Goal: Task Accomplishment & Management: Use online tool/utility

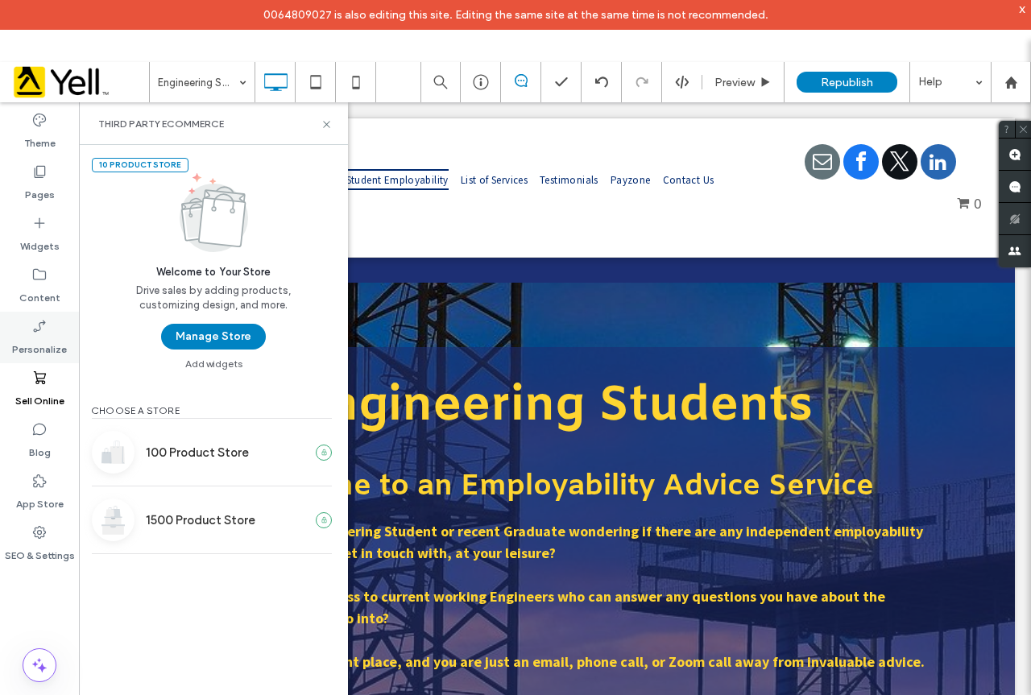
click at [60, 329] on div "Personalize" at bounding box center [39, 338] width 79 height 52
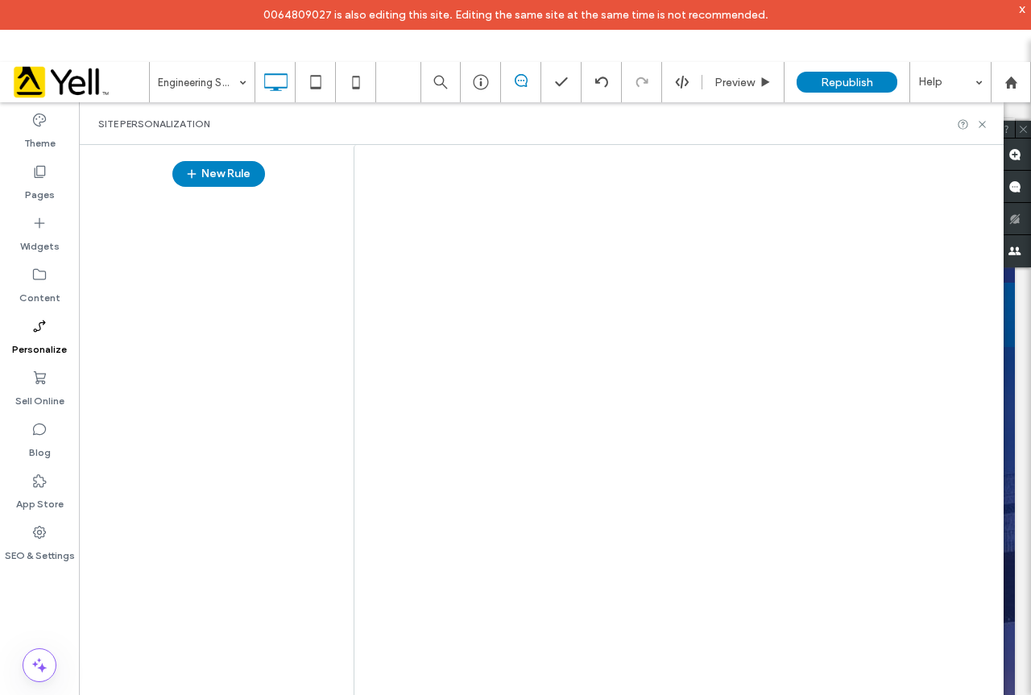
click at [47, 382] on div at bounding box center [515, 347] width 1031 height 695
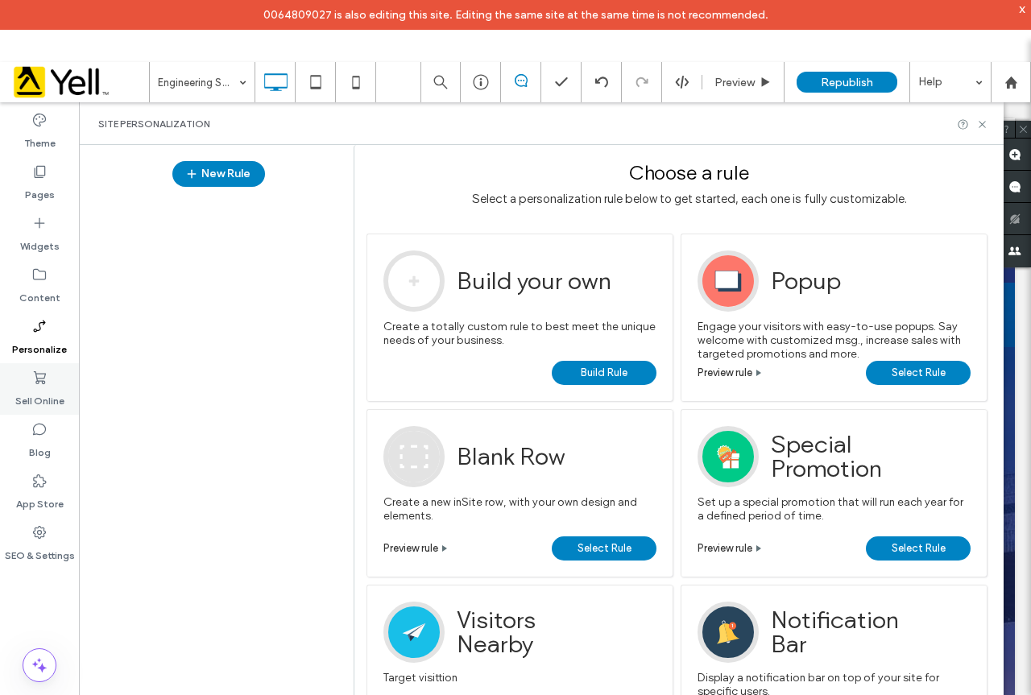
click at [57, 399] on label "Sell Online" at bounding box center [39, 397] width 49 height 23
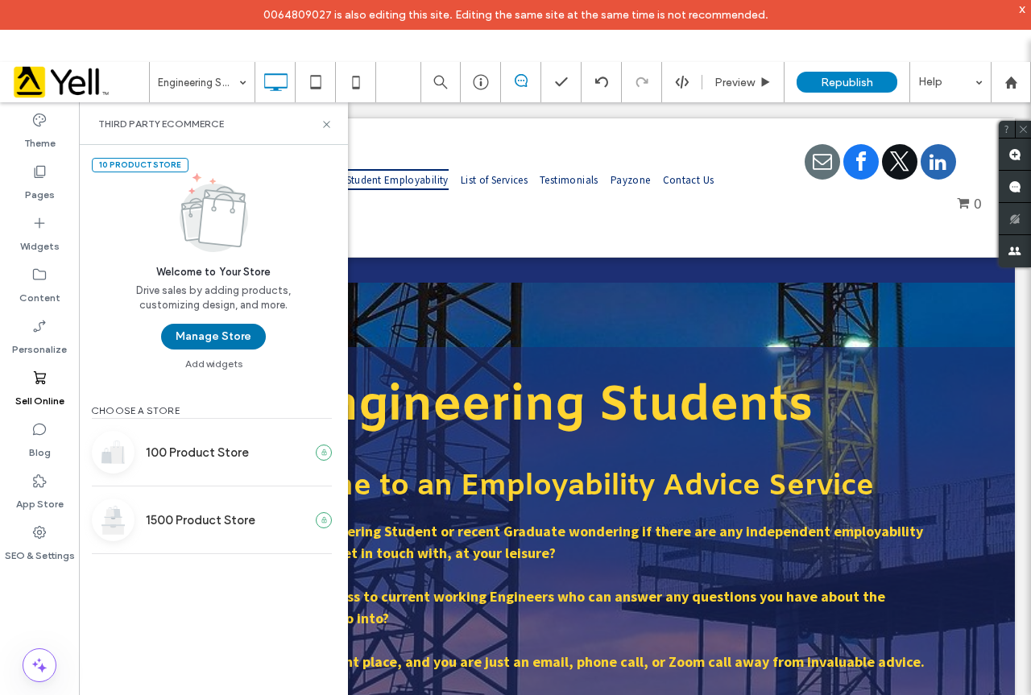
click at [202, 342] on button "Manage Store" at bounding box center [213, 337] width 105 height 26
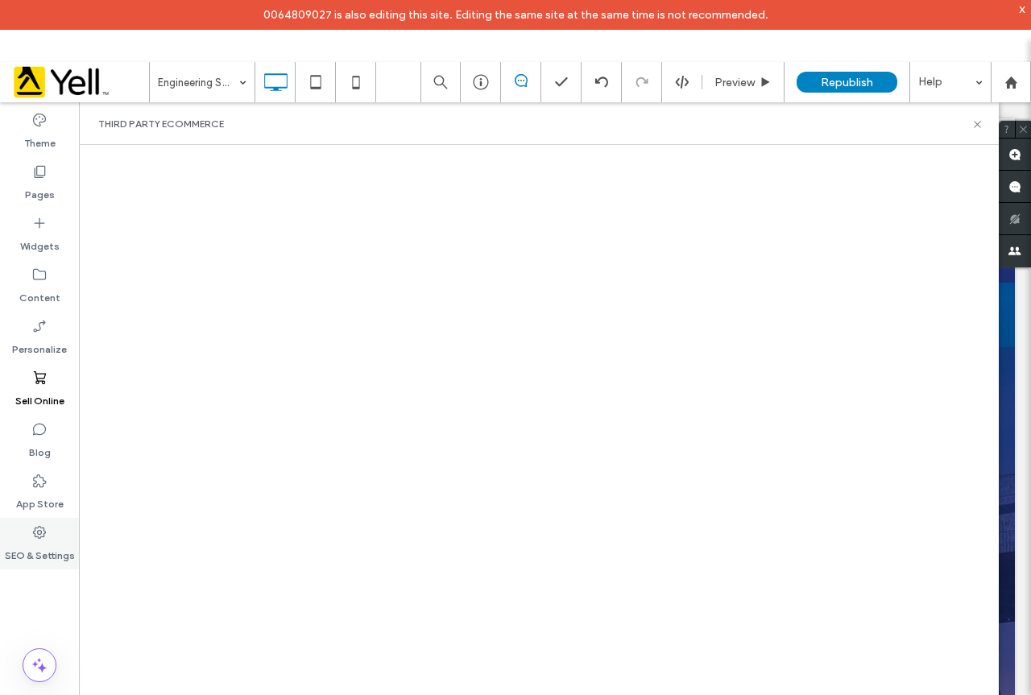
click at [36, 530] on icon at bounding box center [39, 532] width 16 height 16
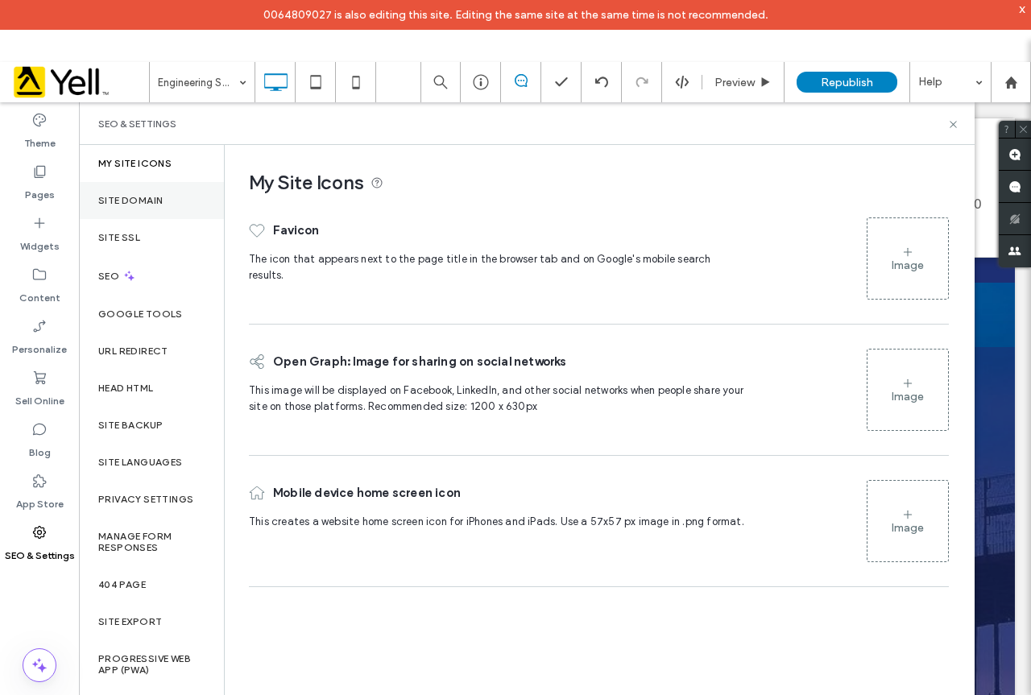
click at [137, 204] on label "Site Domain" at bounding box center [130, 200] width 64 height 11
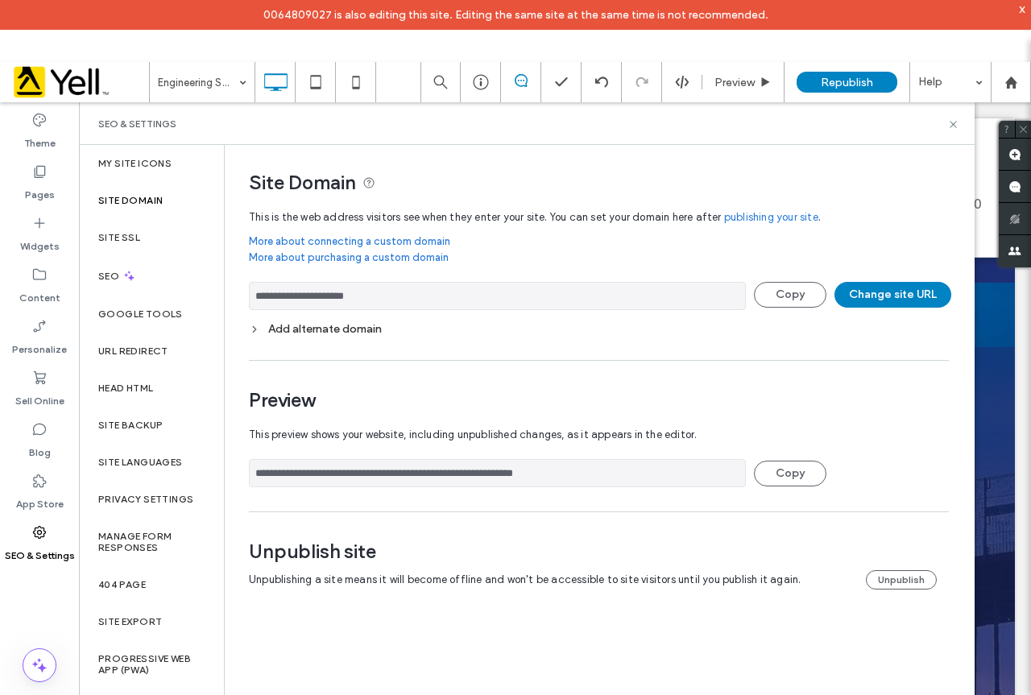
drag, startPoint x: 373, startPoint y: 301, endPoint x: 283, endPoint y: 303, distance: 89.4
click at [283, 303] on input "**********" at bounding box center [497, 296] width 497 height 28
click at [956, 124] on icon at bounding box center [953, 124] width 12 height 12
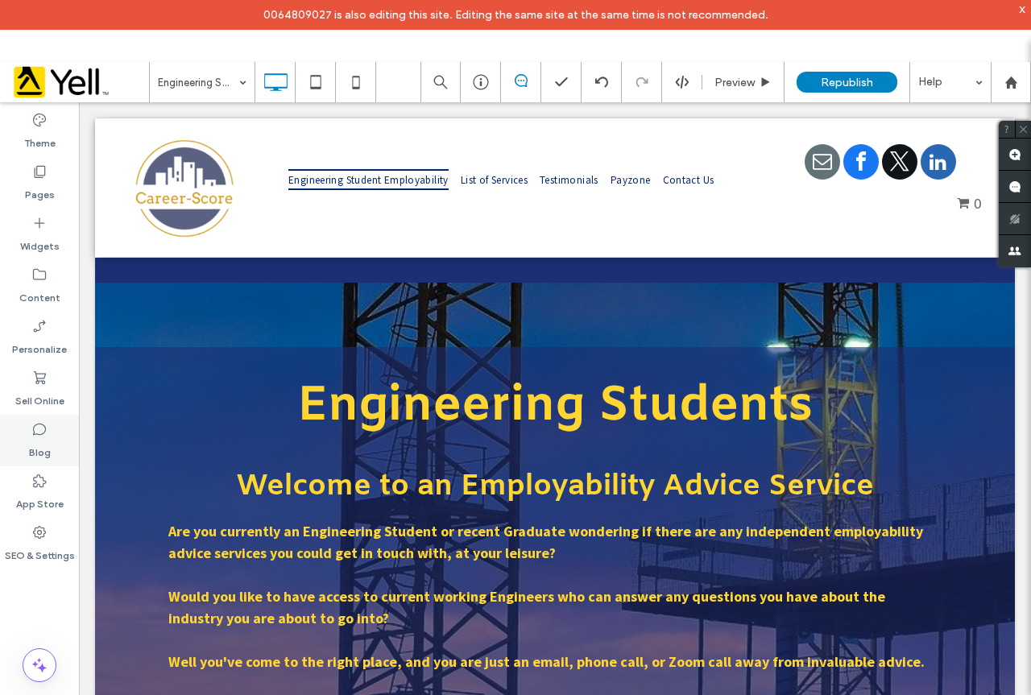
click at [35, 443] on label "Blog" at bounding box center [40, 448] width 22 height 23
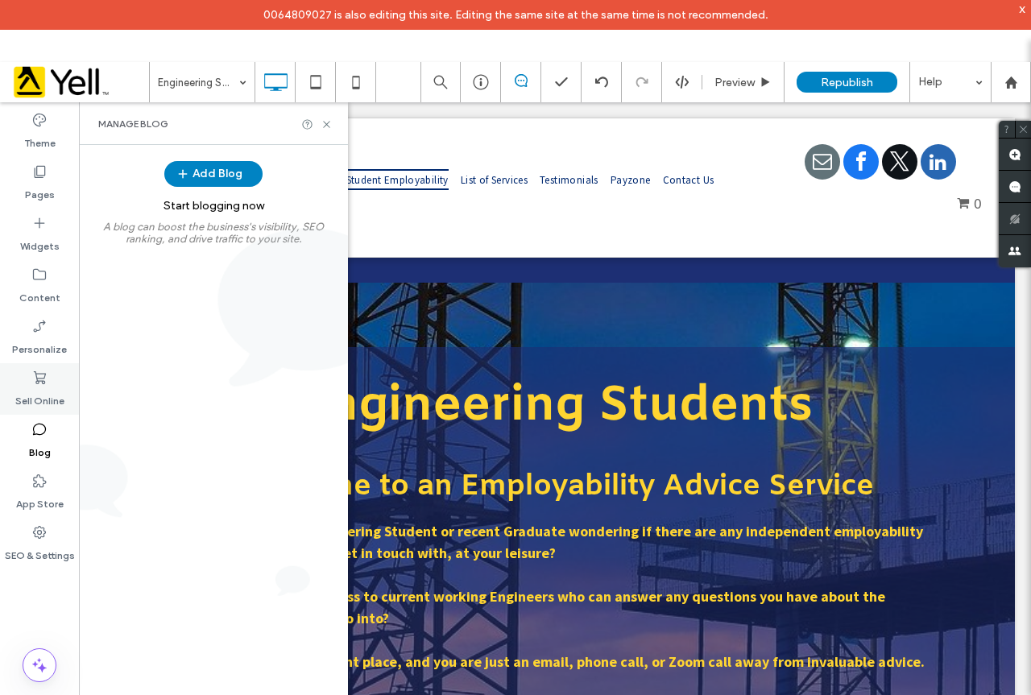
click at [47, 390] on label "Sell Online" at bounding box center [39, 397] width 49 height 23
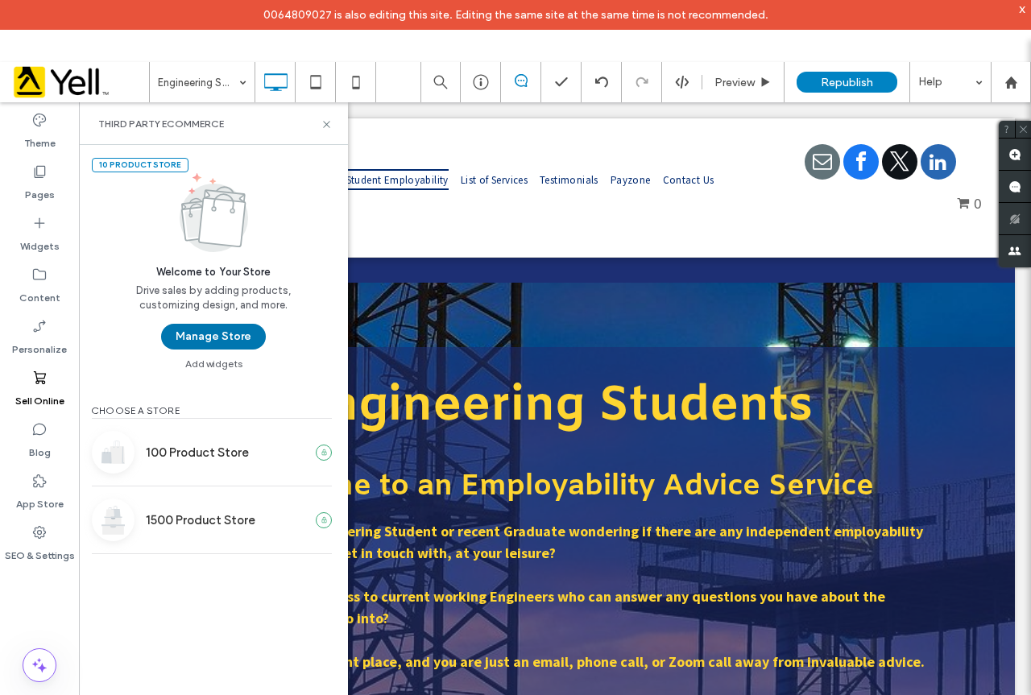
click at [189, 338] on button "Manage Store" at bounding box center [213, 337] width 105 height 26
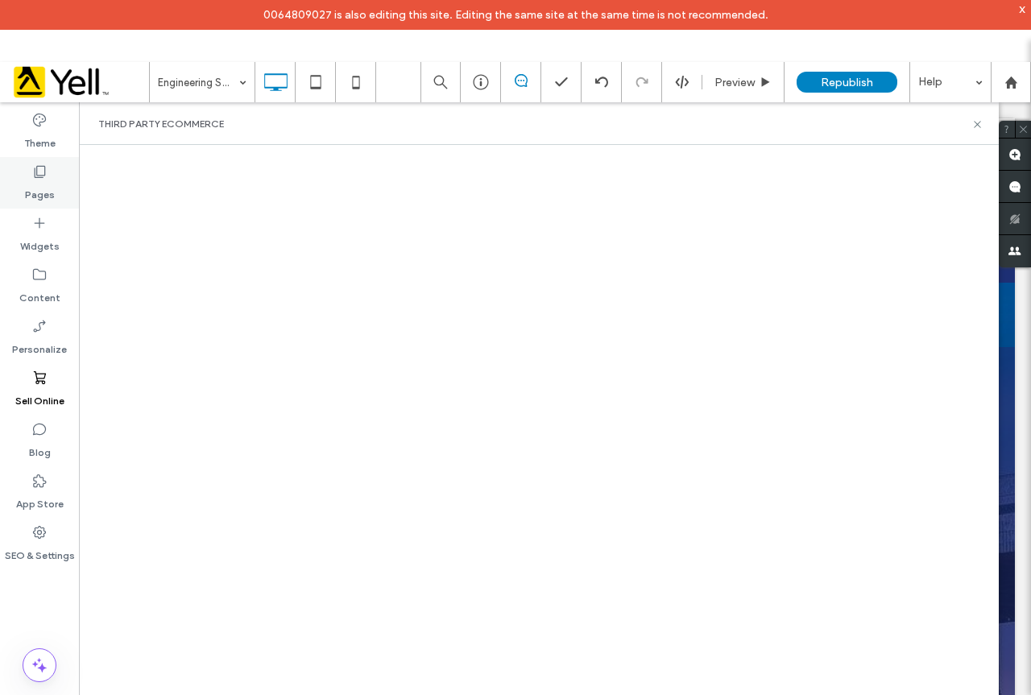
click at [42, 166] on use at bounding box center [40, 172] width 11 height 12
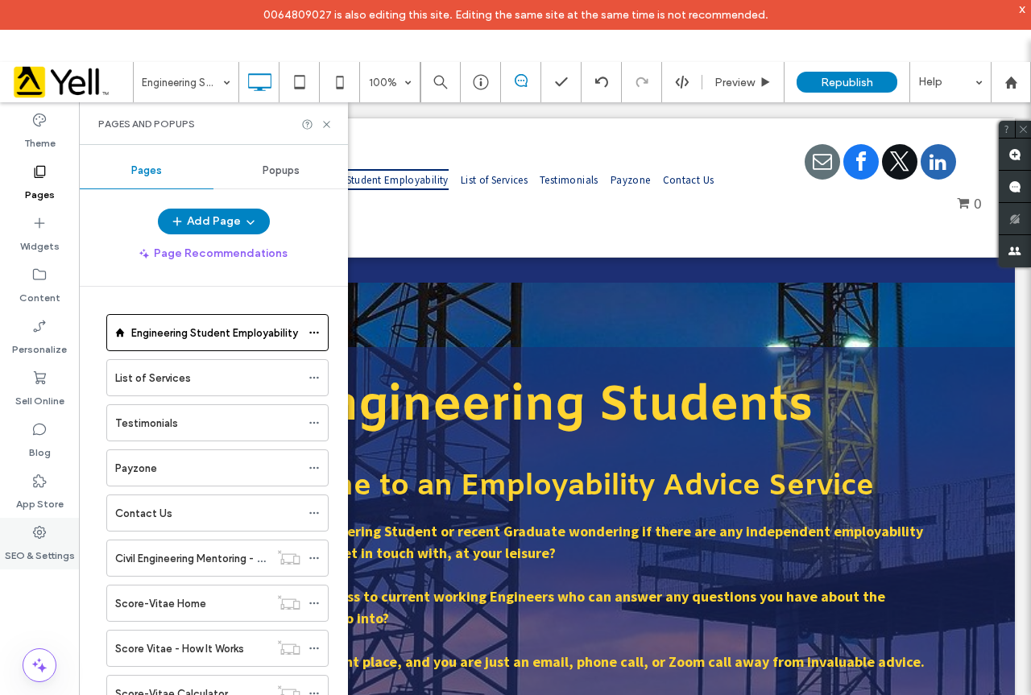
click at [31, 536] on div "SEO & Settings" at bounding box center [39, 544] width 79 height 52
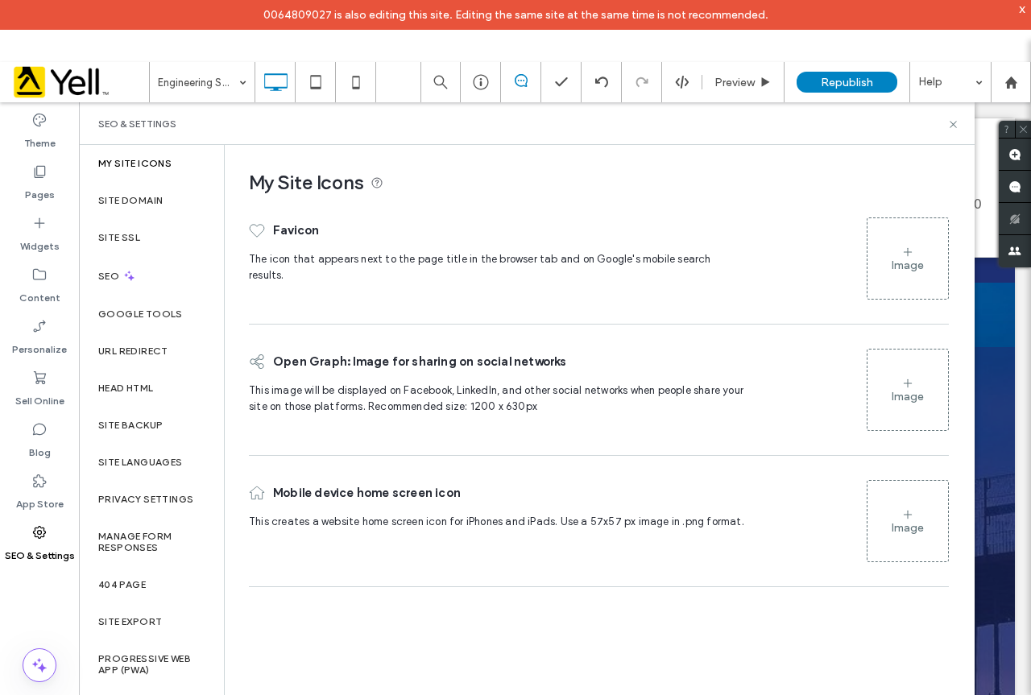
click at [167, 204] on div "Pages Popups Add Page Page Recommendations Engineering Student Employability Li…" at bounding box center [213, 451] width 269 height 596
click at [156, 186] on div "Site Domain" at bounding box center [151, 200] width 145 height 37
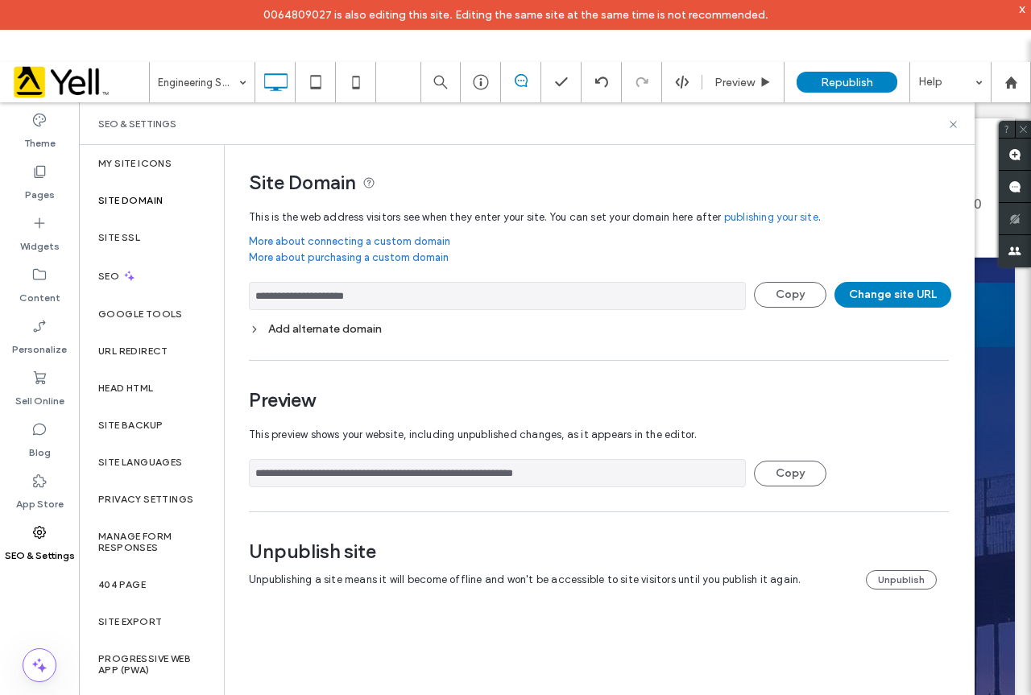
drag, startPoint x: 414, startPoint y: 293, endPoint x: 283, endPoint y: 296, distance: 130.5
click at [283, 296] on input "**********" at bounding box center [497, 296] width 497 height 28
click at [47, 382] on icon at bounding box center [39, 378] width 16 height 16
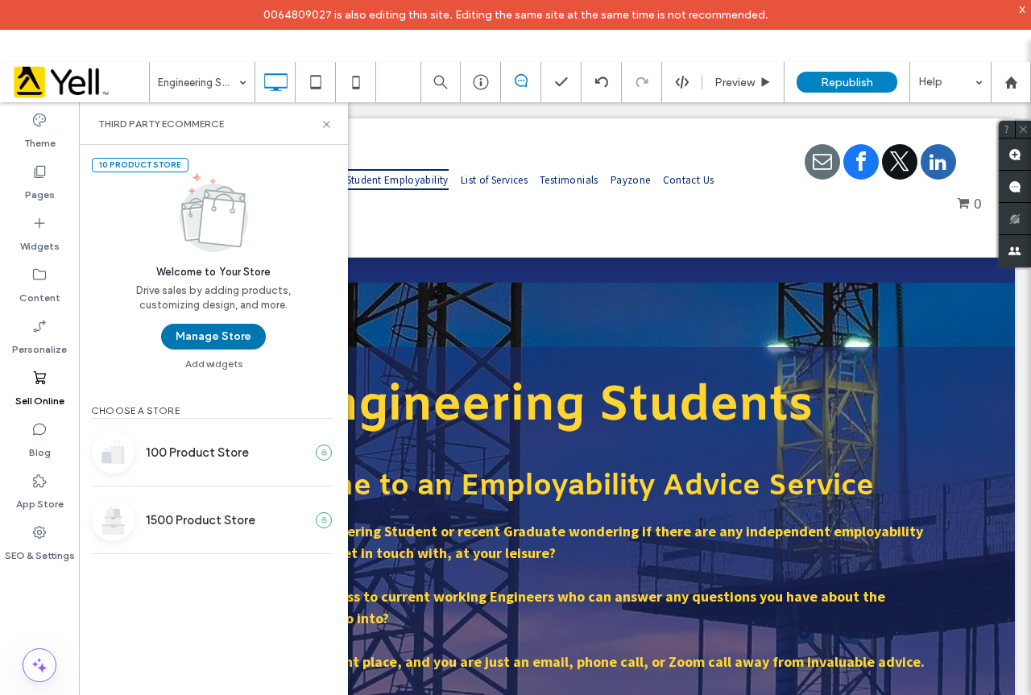
click at [178, 341] on button "Manage Store" at bounding box center [213, 337] width 105 height 26
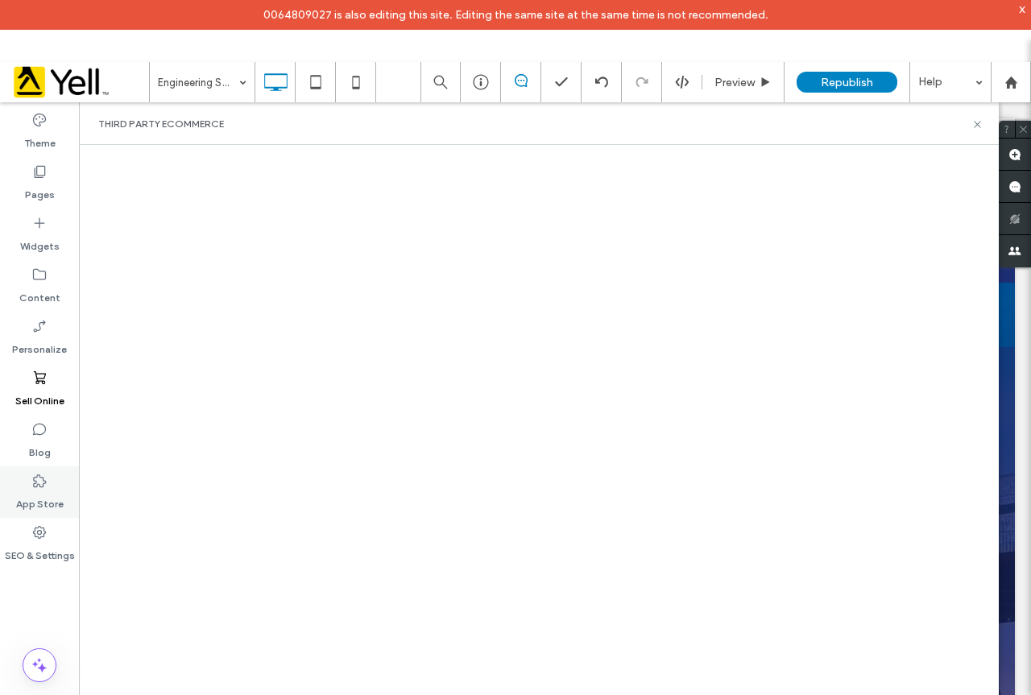
click at [45, 504] on label "App Store" at bounding box center [40, 500] width 48 height 23
click at [48, 547] on label "SEO & Settings" at bounding box center [40, 551] width 70 height 23
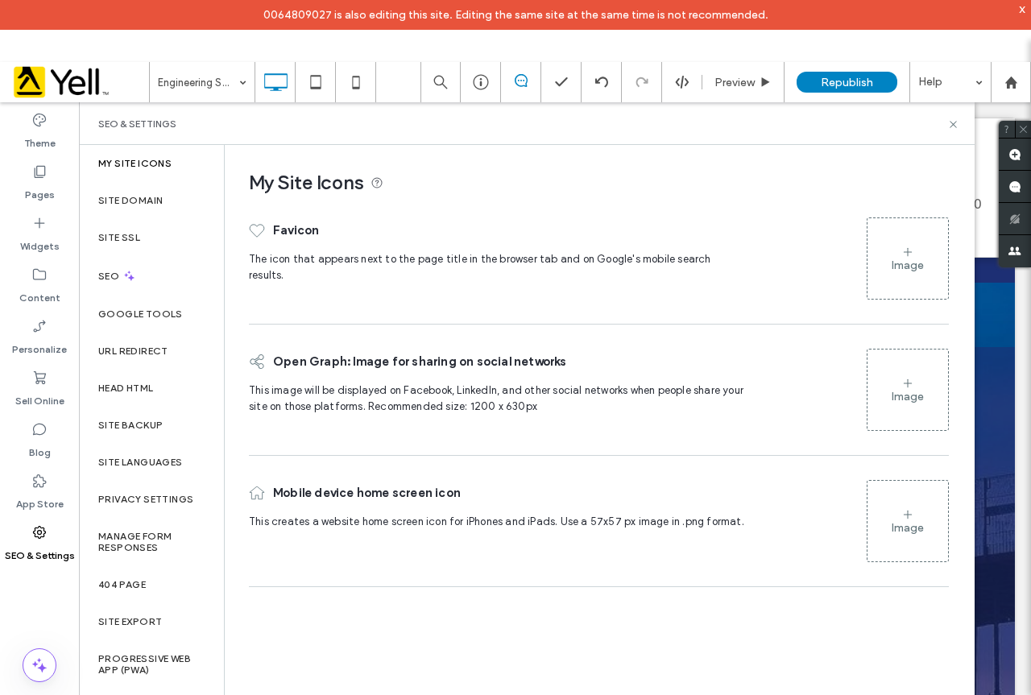
click at [36, 551] on label "SEO & Settings" at bounding box center [40, 551] width 70 height 23
click at [140, 388] on label "Head HTML" at bounding box center [126, 387] width 56 height 11
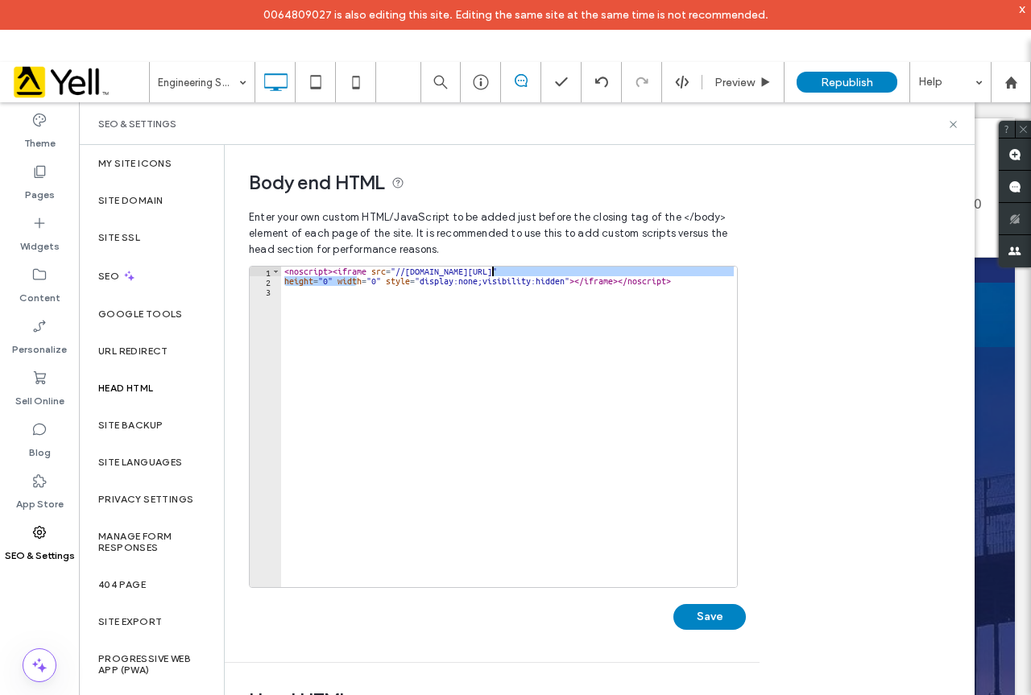
drag, startPoint x: 354, startPoint y: 276, endPoint x: 506, endPoint y: 269, distance: 151.5
click at [506, 269] on div "< noscript > < iframe src = "//[DOMAIN_NAME][URL]" height = "0" width = "0" sty…" at bounding box center [509, 437] width 456 height 340
type textarea "**********"
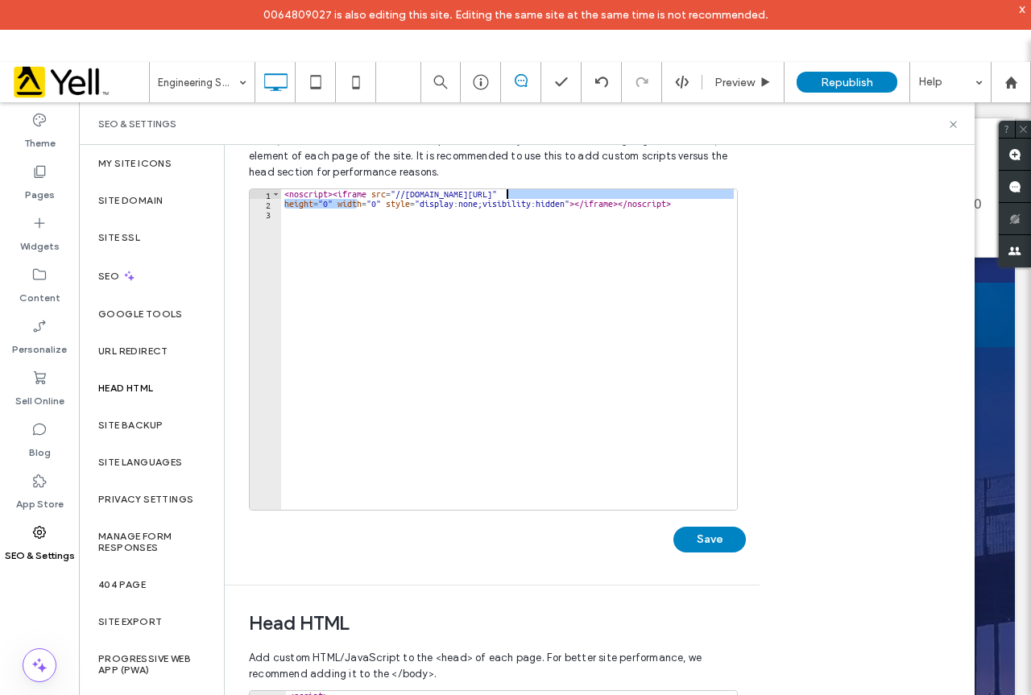
scroll to position [408, 0]
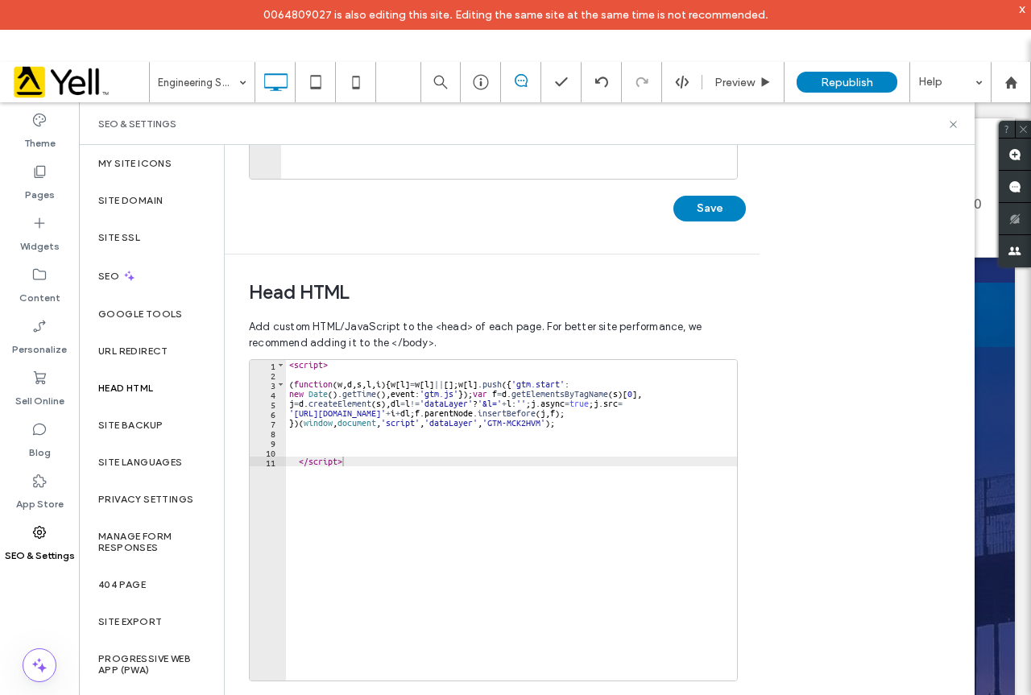
type textarea "**********"
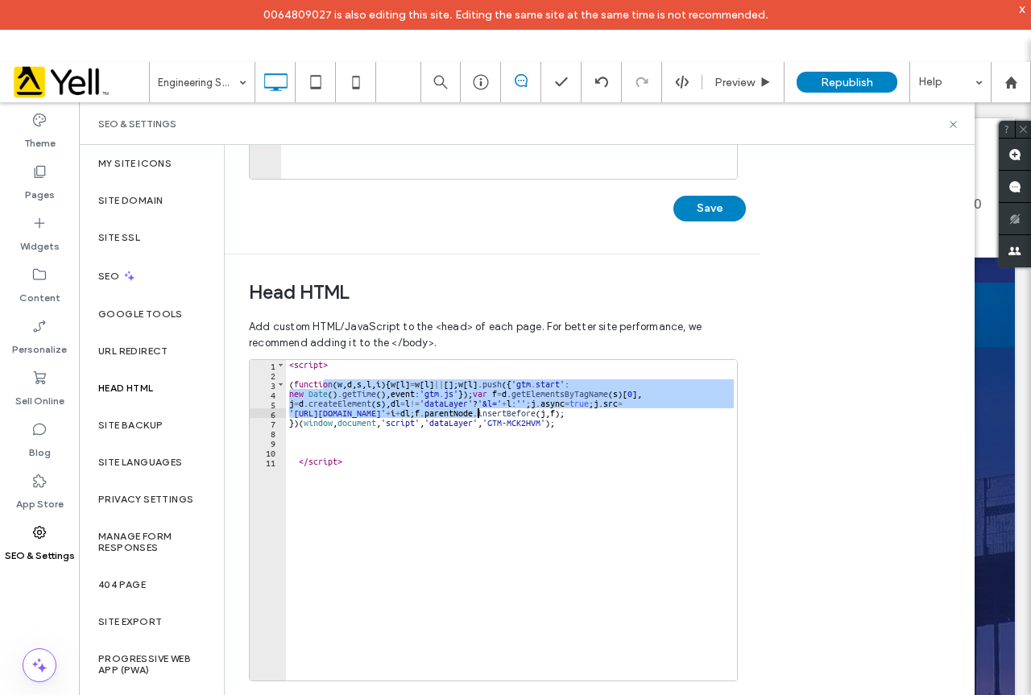
drag, startPoint x: 374, startPoint y: 383, endPoint x: 489, endPoint y: 444, distance: 129.7
click at [489, 443] on div "< script > ( function ( w , d , s , l , i ) { w [ l ] = w [ l ] || [ ] ; w [ l …" at bounding box center [511, 530] width 451 height 340
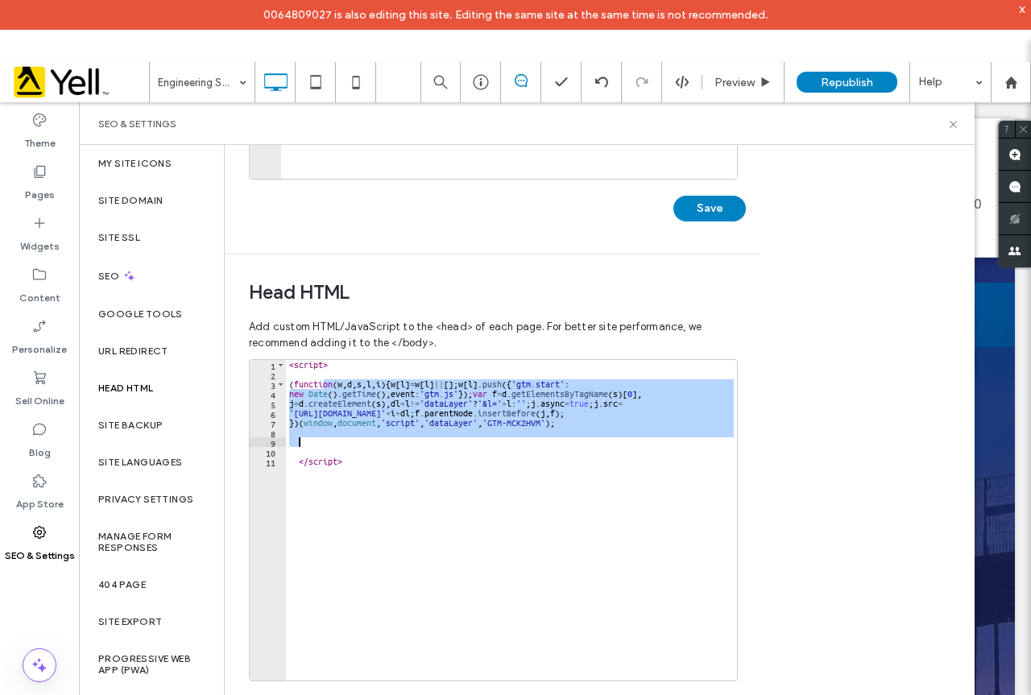
click at [488, 490] on div "< script > ( function ( w , d , s , l , i ) { w [ l ] = w [ l ] || [ ] ; w [ l …" at bounding box center [511, 530] width 451 height 340
type textarea "*********"
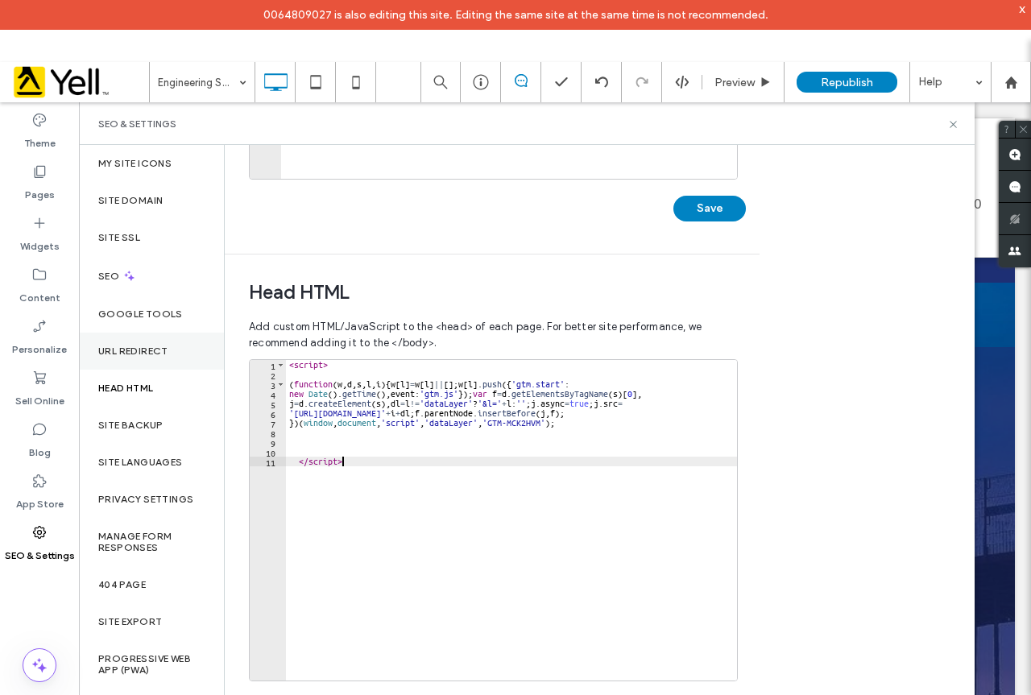
click at [49, 386] on label "Sell Online" at bounding box center [39, 397] width 49 height 23
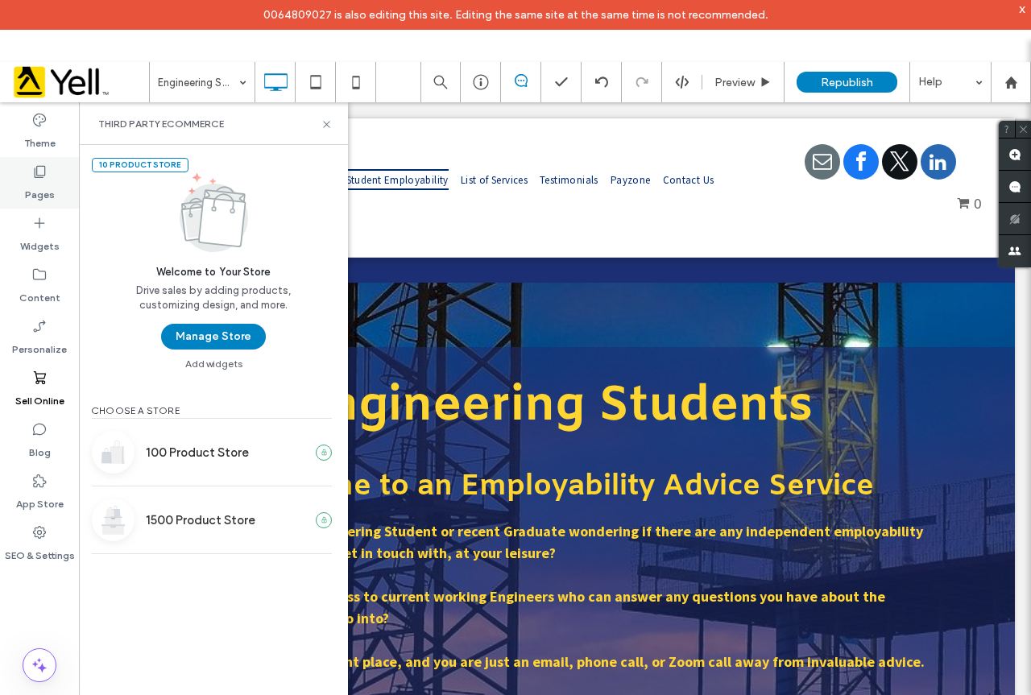
click at [42, 176] on use at bounding box center [40, 172] width 11 height 12
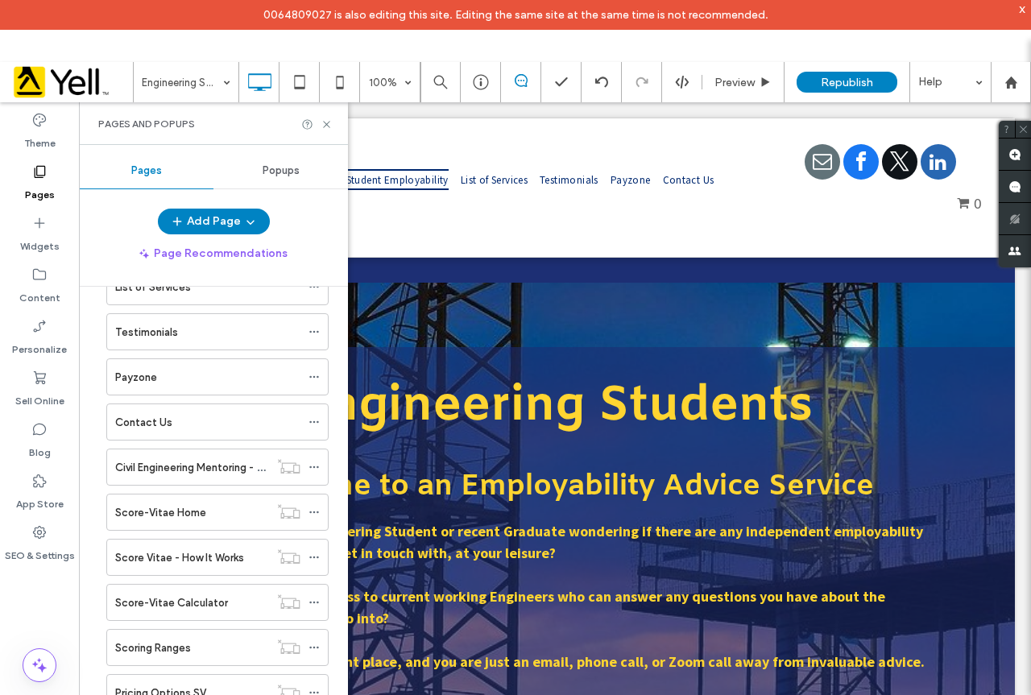
scroll to position [93, 0]
click at [159, 359] on div "Payzone" at bounding box center [207, 374] width 185 height 35
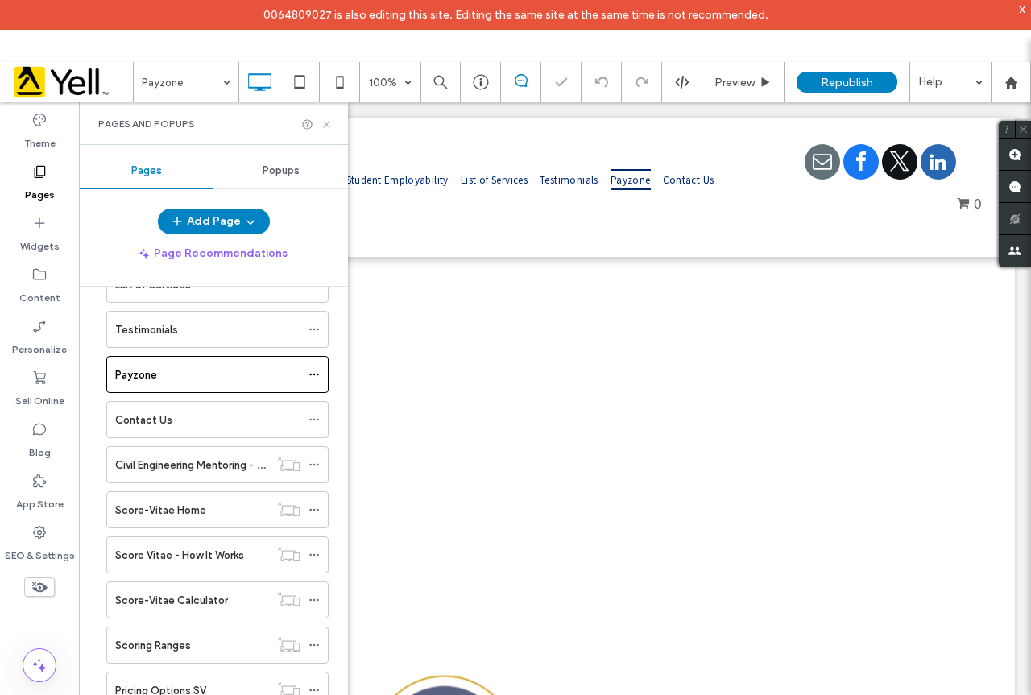
click at [326, 123] on use at bounding box center [326, 124] width 6 height 6
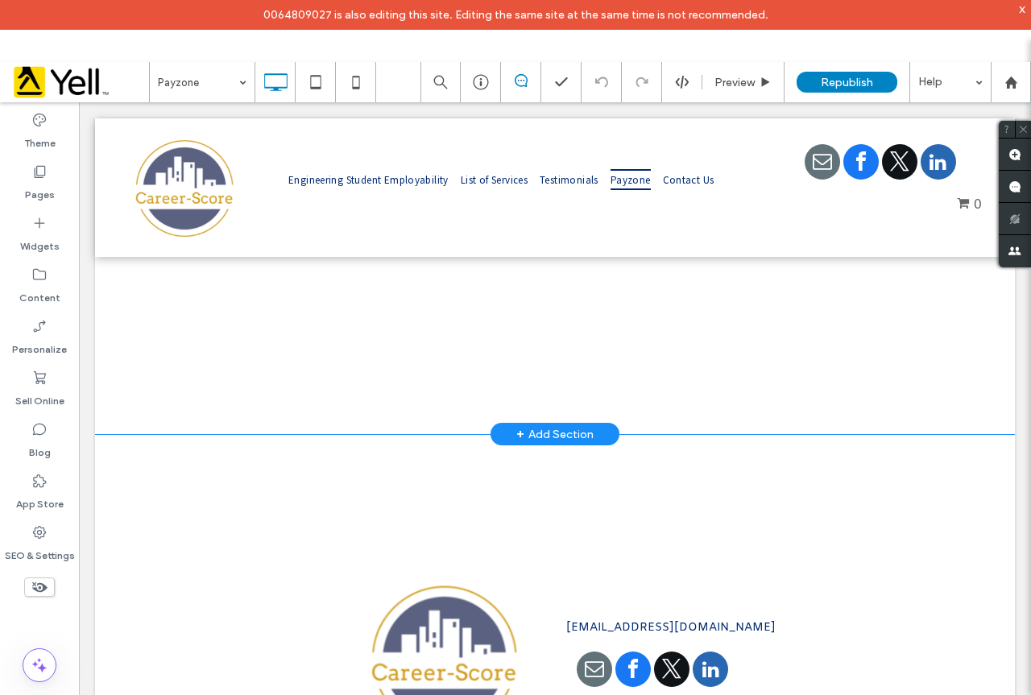
scroll to position [692, 0]
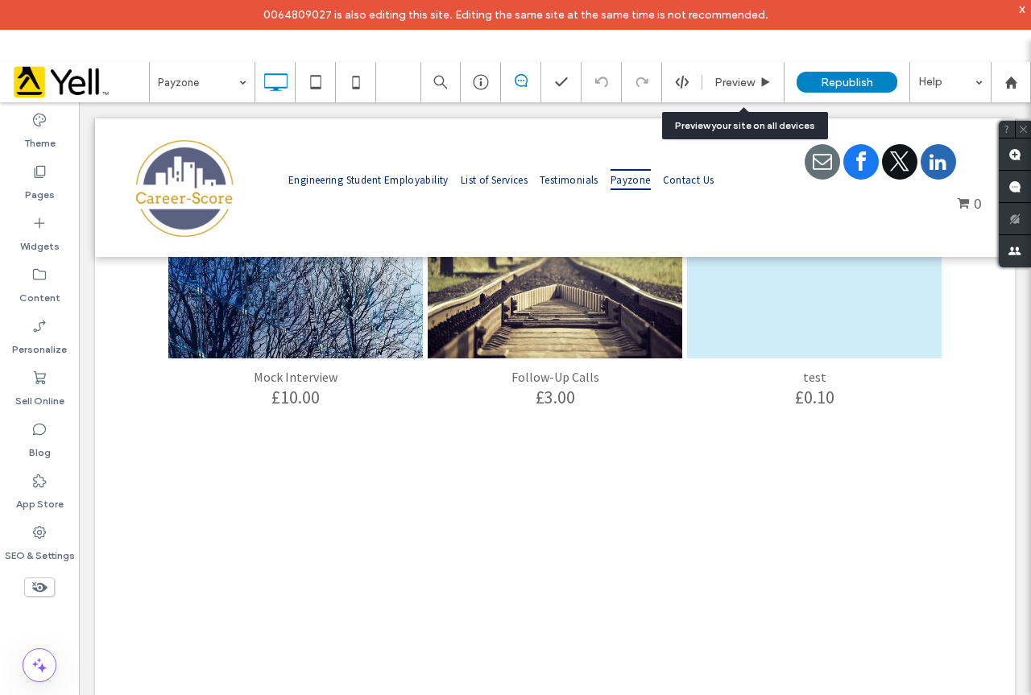
click at [742, 76] on span "Preview" at bounding box center [734, 83] width 40 height 14
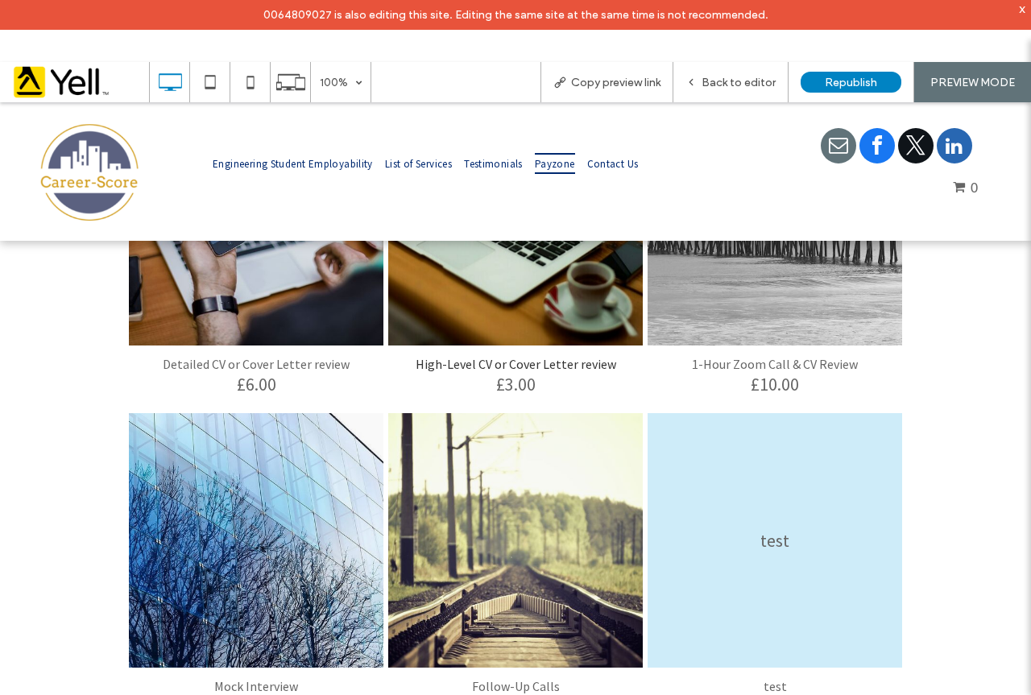
scroll to position [289, 0]
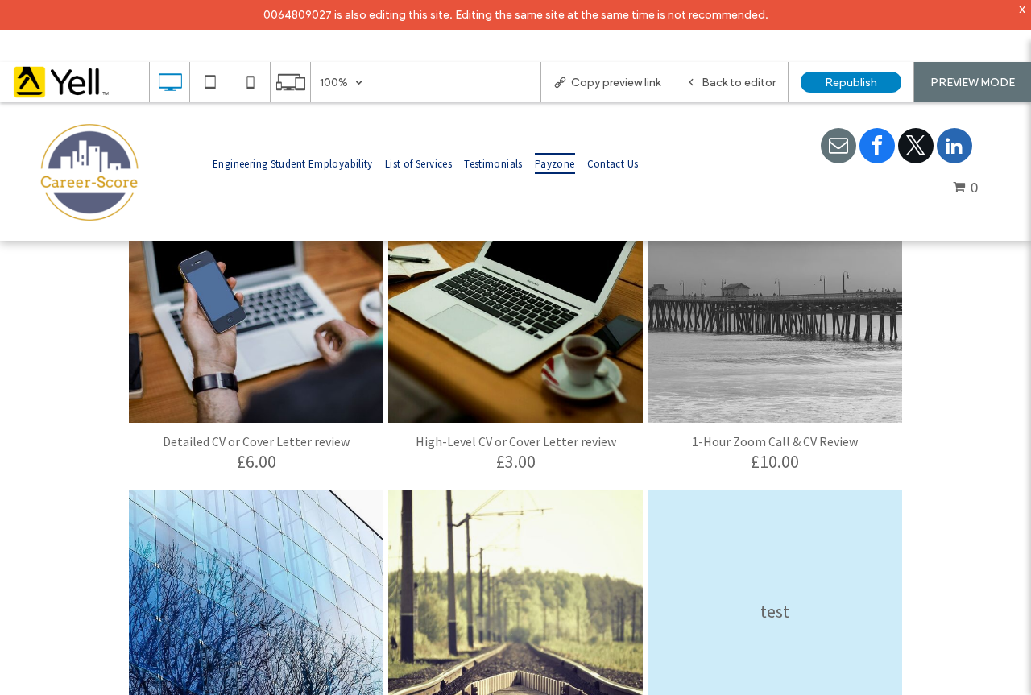
click div "test"
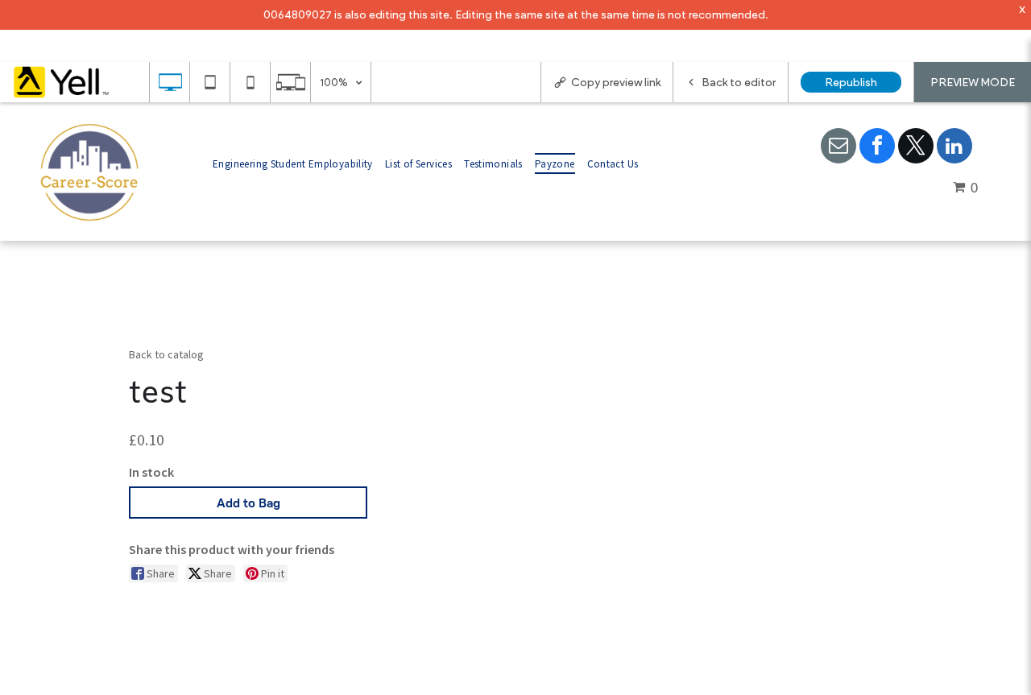
scroll to position [0, 0]
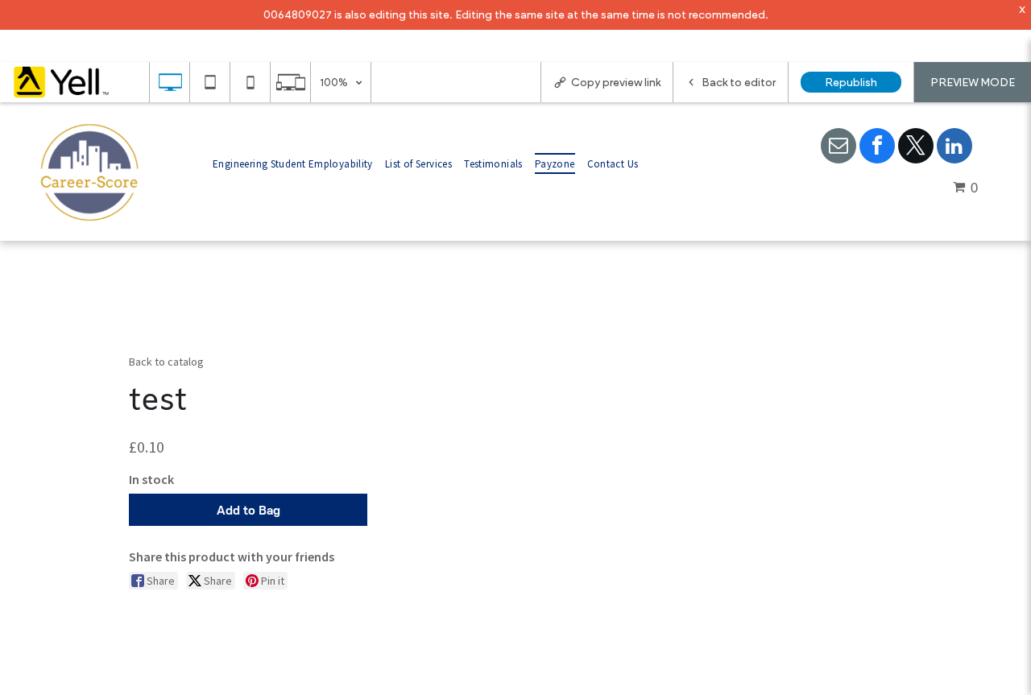
click at [297, 502] on button "Add to Bag" at bounding box center [248, 510] width 238 height 32
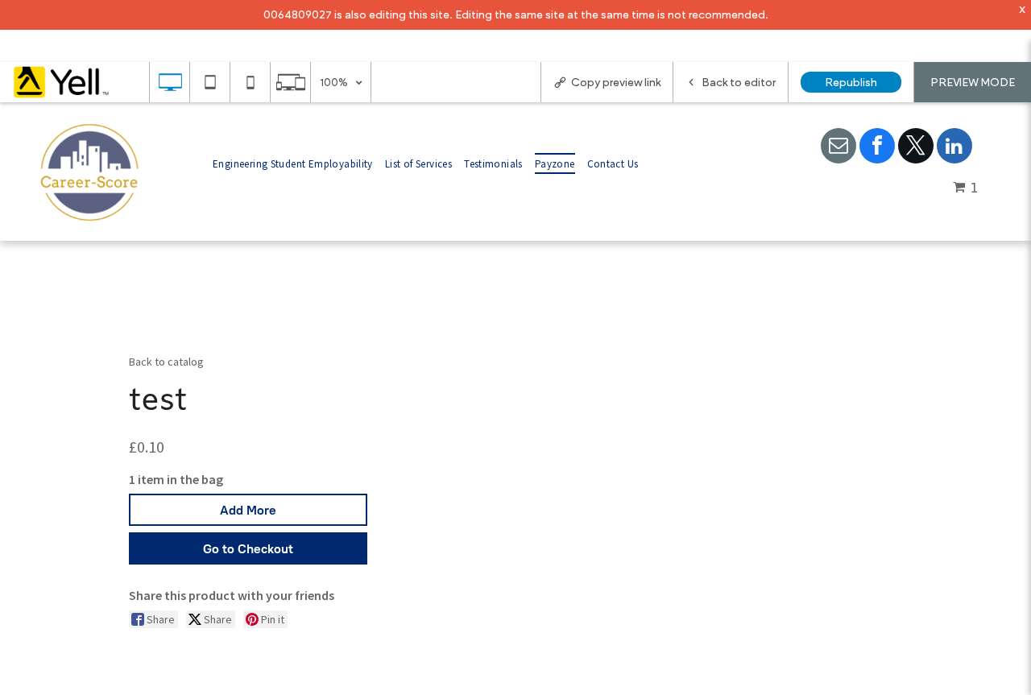
click at [271, 548] on span "Go to Checkout" at bounding box center [248, 548] width 90 height 15
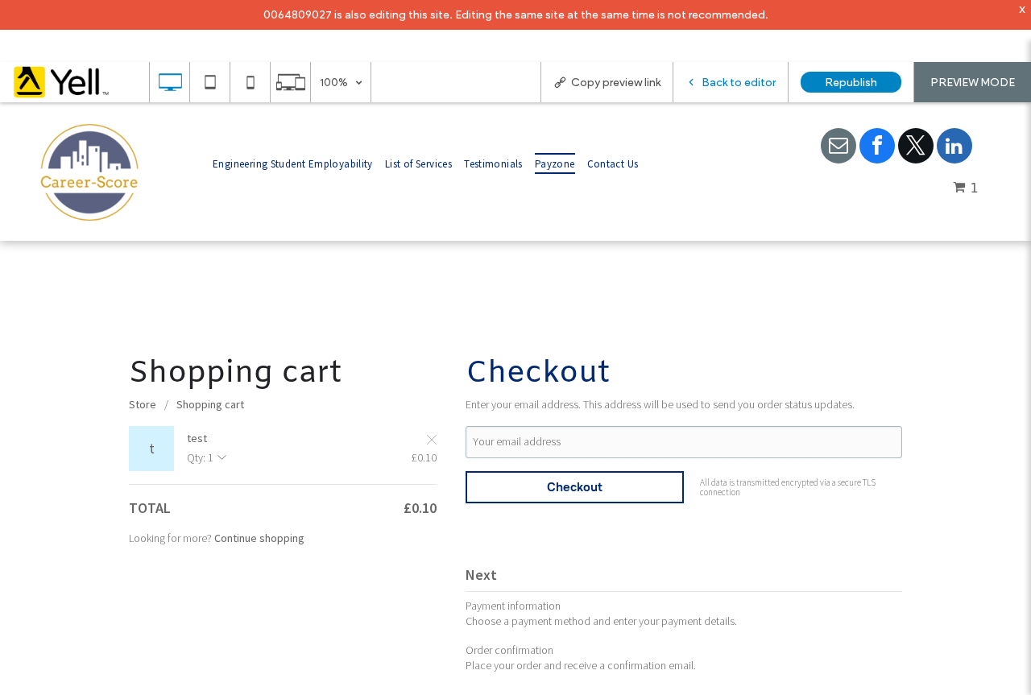
click at [701, 84] on div "Back to editor" at bounding box center [730, 83] width 114 height 14
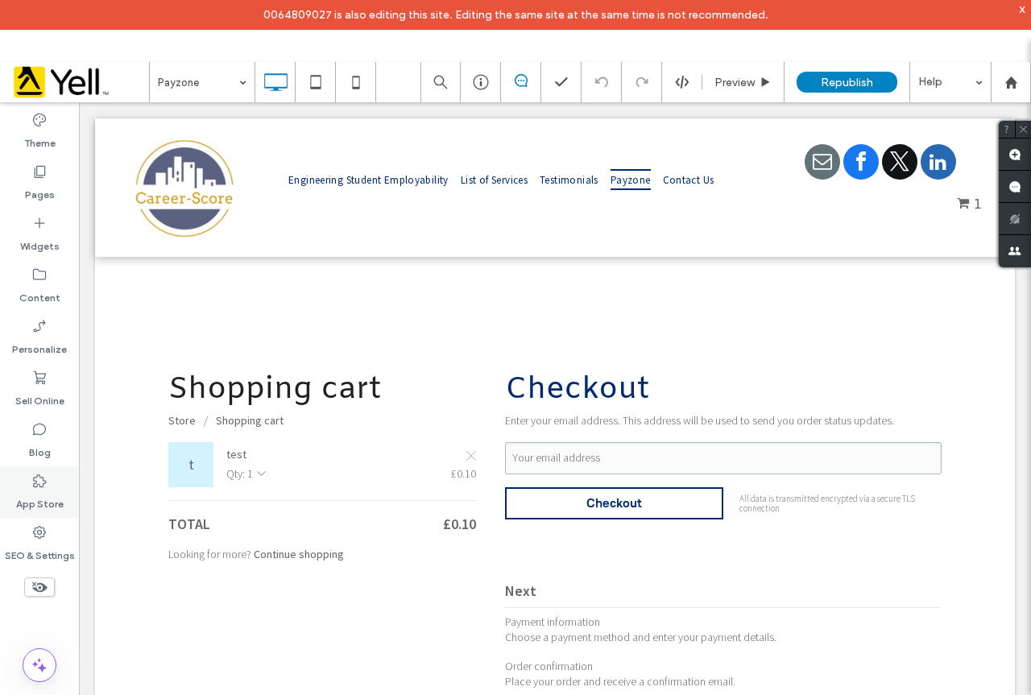
click at [39, 481] on icon at bounding box center [39, 481] width 16 height 16
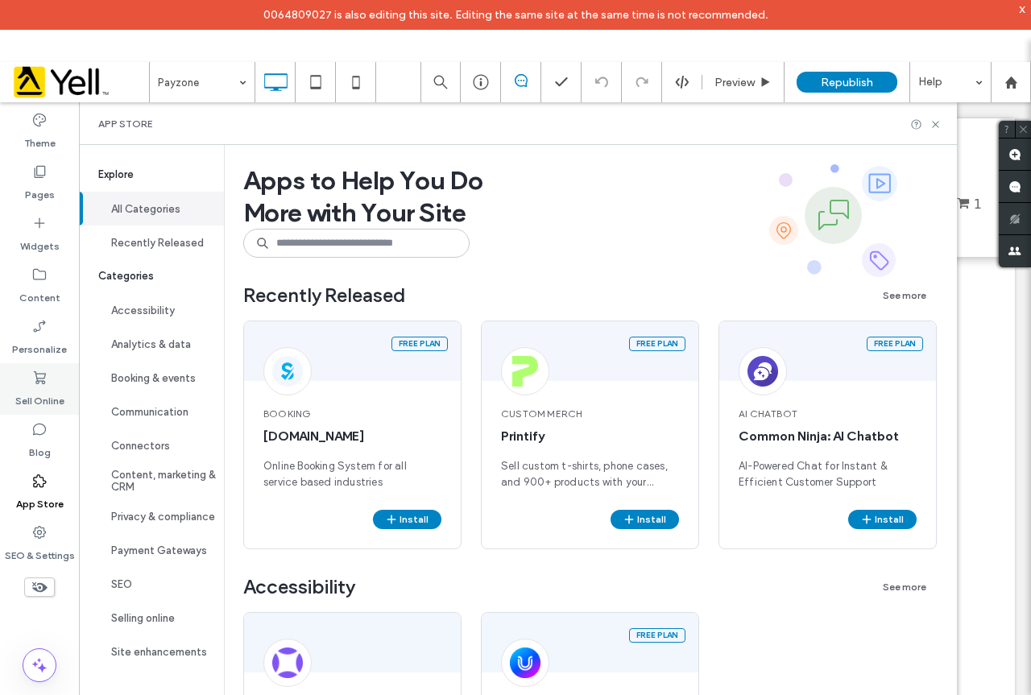
click at [31, 376] on div "Sell Online" at bounding box center [39, 389] width 79 height 52
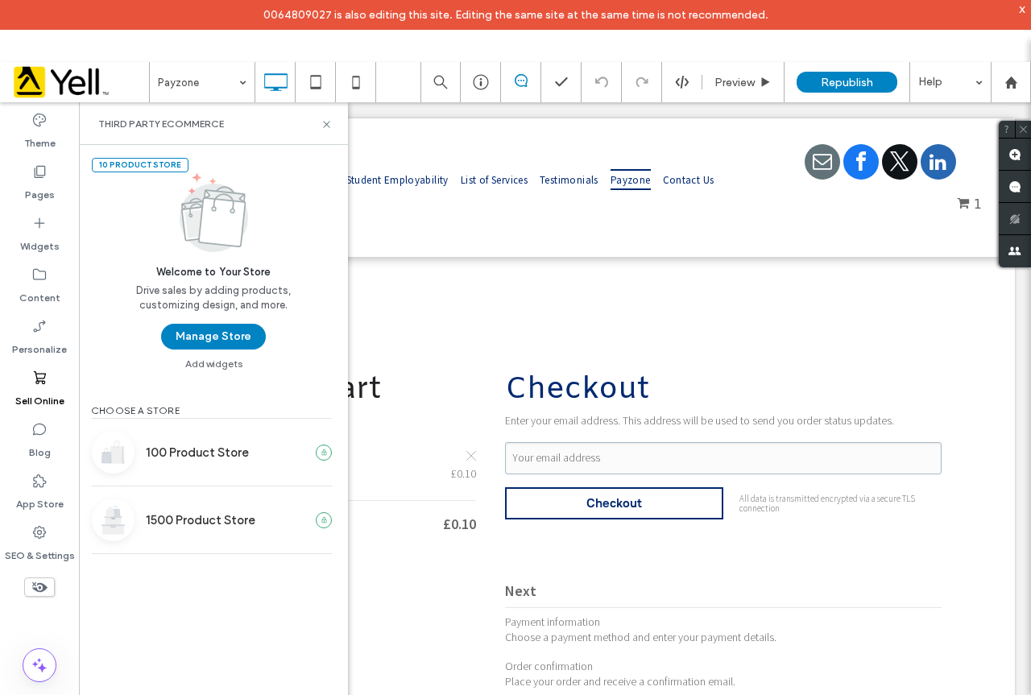
drag, startPoint x: 222, startPoint y: 336, endPoint x: 242, endPoint y: 342, distance: 20.4
click at [222, 335] on button "Manage Store" at bounding box center [213, 337] width 105 height 26
